Goal: Information Seeking & Learning: Check status

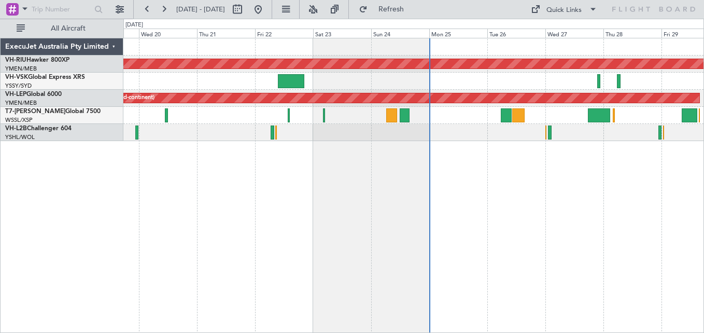
click at [110, 73] on div "Planned Maint [GEOGRAPHIC_DATA] ([GEOGRAPHIC_DATA]) Unplanned Maint Wichita (Wi…" at bounding box center [352, 176] width 704 height 314
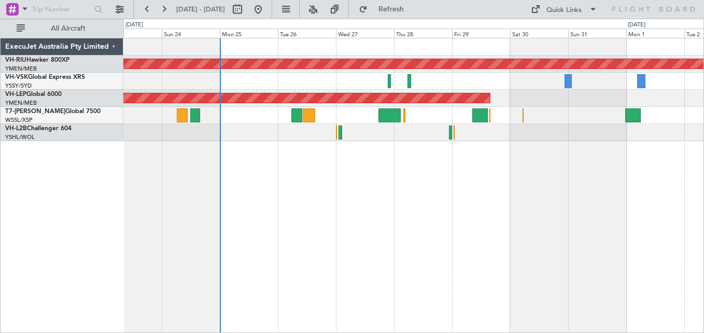
click at [149, 77] on div at bounding box center [413, 81] width 580 height 17
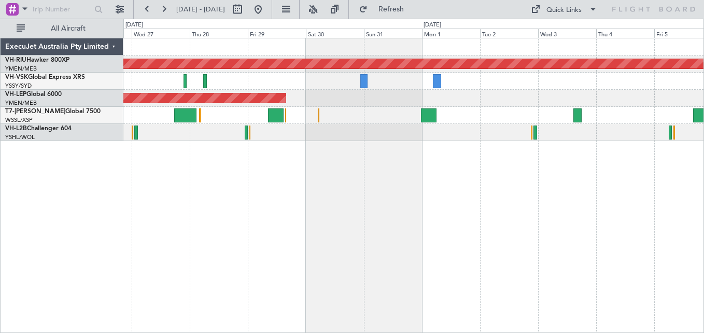
click at [373, 80] on div at bounding box center [413, 81] width 580 height 17
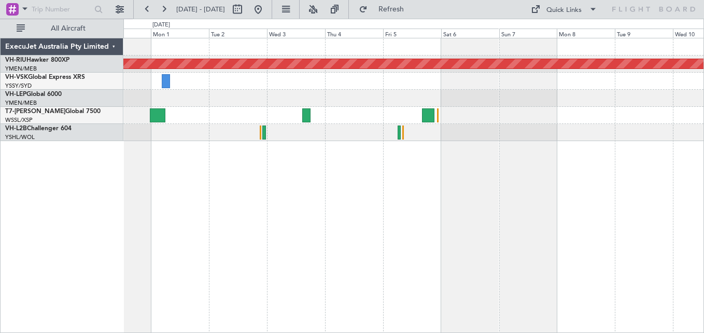
click at [246, 75] on div at bounding box center [413, 81] width 580 height 17
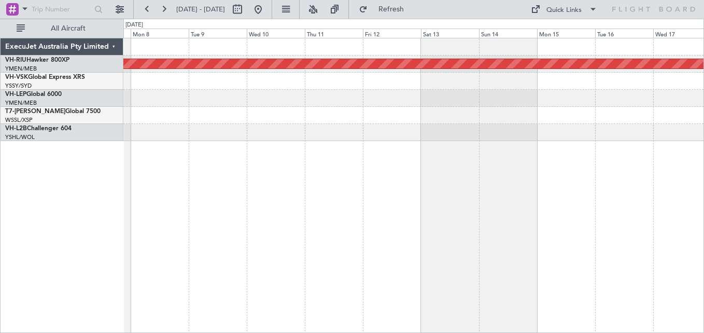
click at [290, 82] on div at bounding box center [413, 81] width 580 height 17
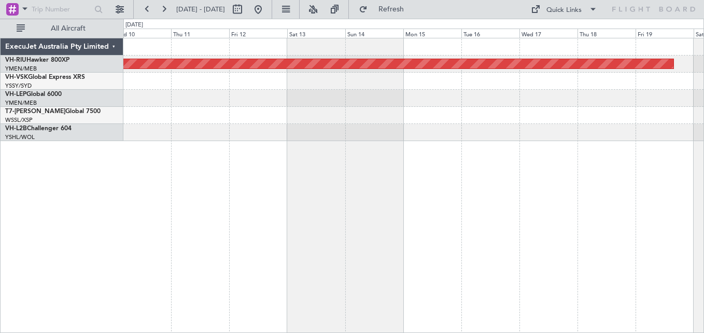
click at [242, 108] on div "Planned Maint [GEOGRAPHIC_DATA] ([GEOGRAPHIC_DATA])" at bounding box center [413, 89] width 580 height 103
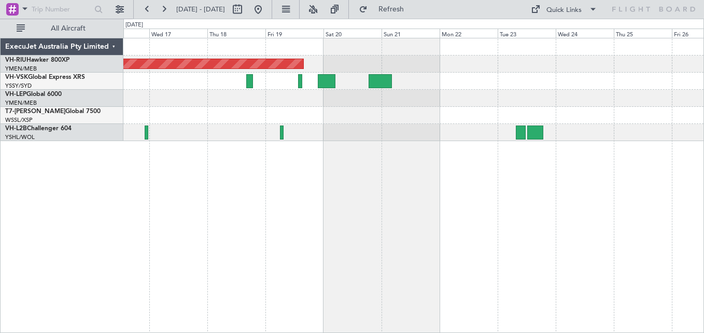
click at [520, 65] on div "Planned Maint [GEOGRAPHIC_DATA] ([GEOGRAPHIC_DATA])" at bounding box center [413, 63] width 580 height 17
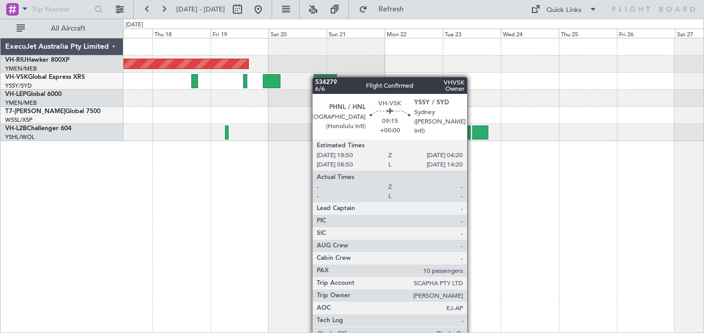
click at [328, 76] on div "Planned Maint [GEOGRAPHIC_DATA] ([GEOGRAPHIC_DATA])" at bounding box center [413, 89] width 580 height 103
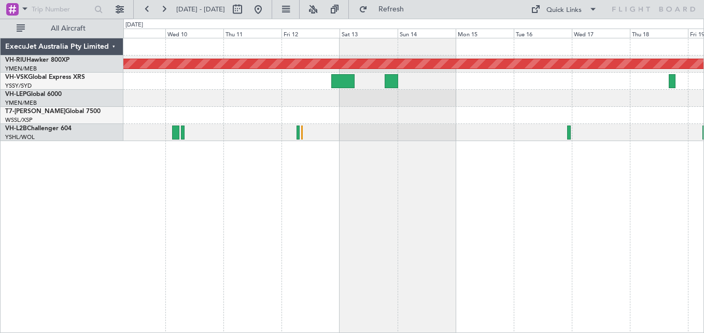
click at [636, 113] on div "Planned Maint [GEOGRAPHIC_DATA] ([GEOGRAPHIC_DATA])" at bounding box center [413, 89] width 580 height 103
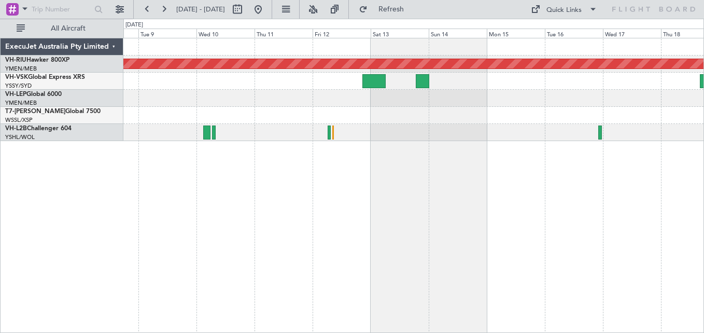
click at [546, 102] on div at bounding box center [413, 98] width 580 height 17
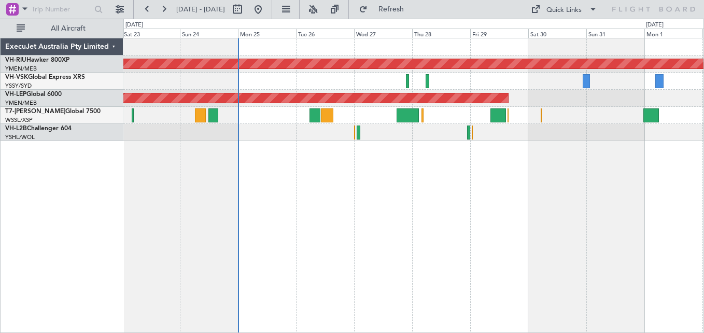
click at [503, 124] on div at bounding box center [413, 132] width 580 height 17
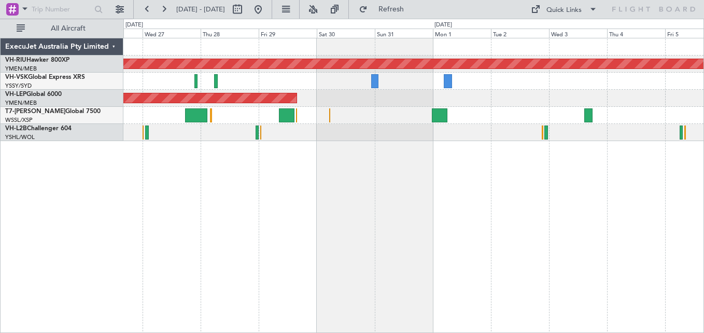
click at [325, 82] on div at bounding box center [413, 81] width 580 height 17
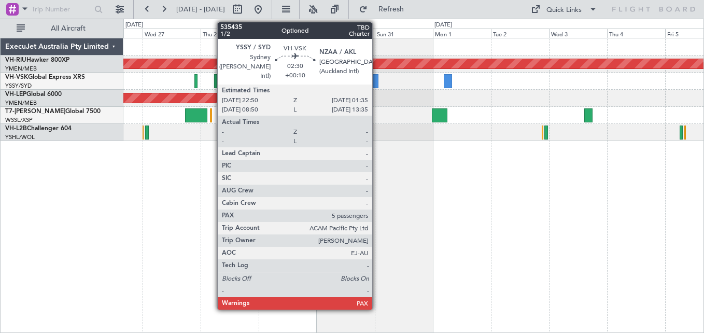
click at [377, 80] on div at bounding box center [374, 81] width 7 height 14
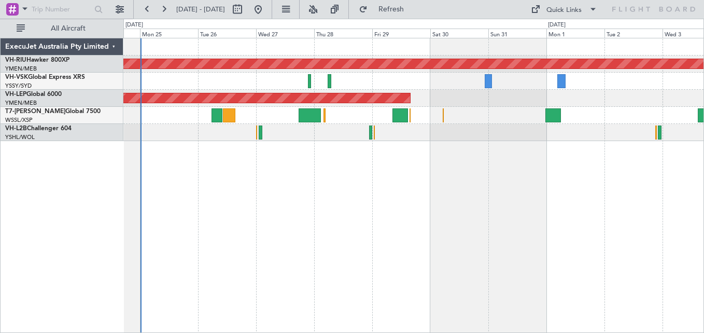
click at [340, 85] on div at bounding box center [413, 81] width 580 height 17
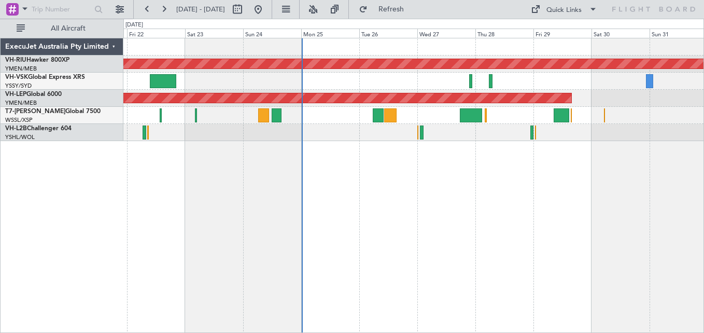
click at [417, 86] on div at bounding box center [413, 81] width 580 height 17
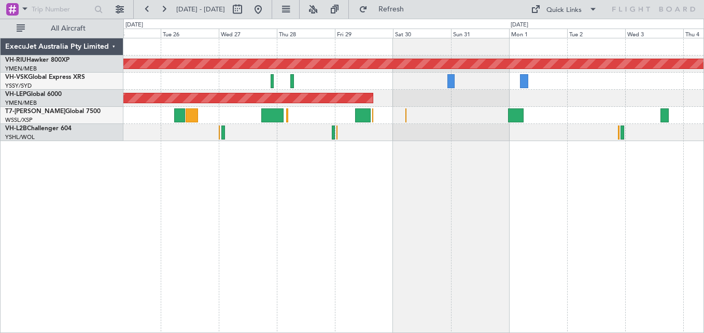
click at [403, 90] on div "Planned Maint [GEOGRAPHIC_DATA] ([GEOGRAPHIC_DATA]) Unplanned Maint Wichita (Wi…" at bounding box center [413, 89] width 580 height 103
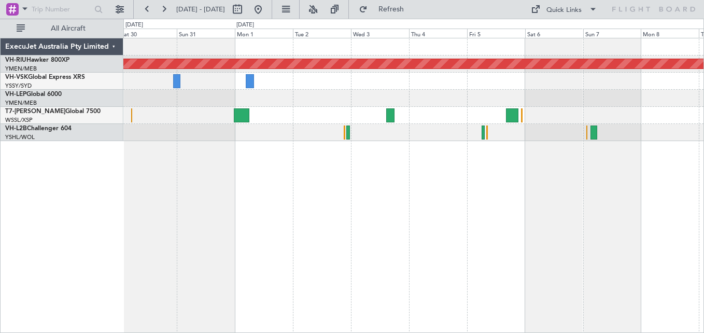
click at [373, 89] on div at bounding box center [413, 81] width 580 height 17
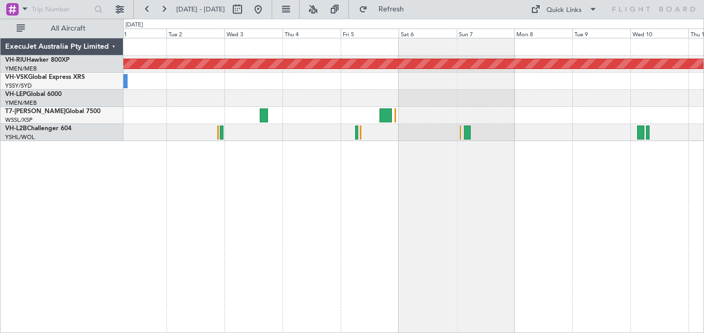
click at [388, 84] on div "Planned Maint [GEOGRAPHIC_DATA] ([GEOGRAPHIC_DATA])" at bounding box center [413, 89] width 580 height 103
